Goal: Navigation & Orientation: Find specific page/section

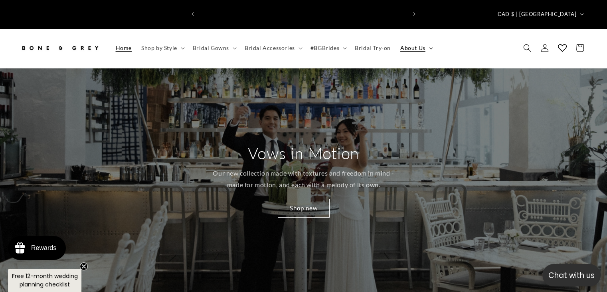
scroll to position [0, 207]
click at [405, 44] on span "About Us" at bounding box center [413, 47] width 25 height 7
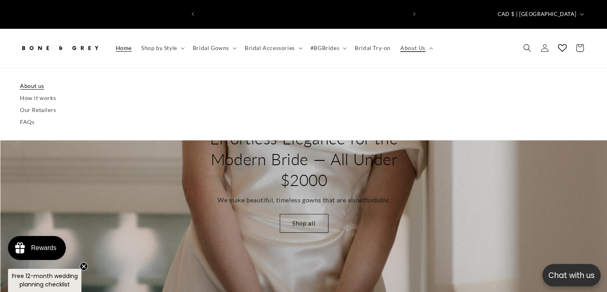
scroll to position [0, 414]
click at [38, 80] on link "About us" at bounding box center [304, 86] width 568 height 12
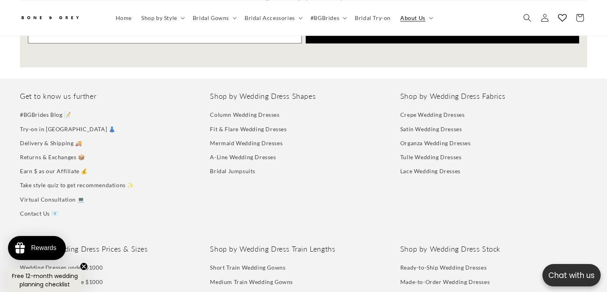
scroll to position [1913, 0]
